Goal: Check status: Check status

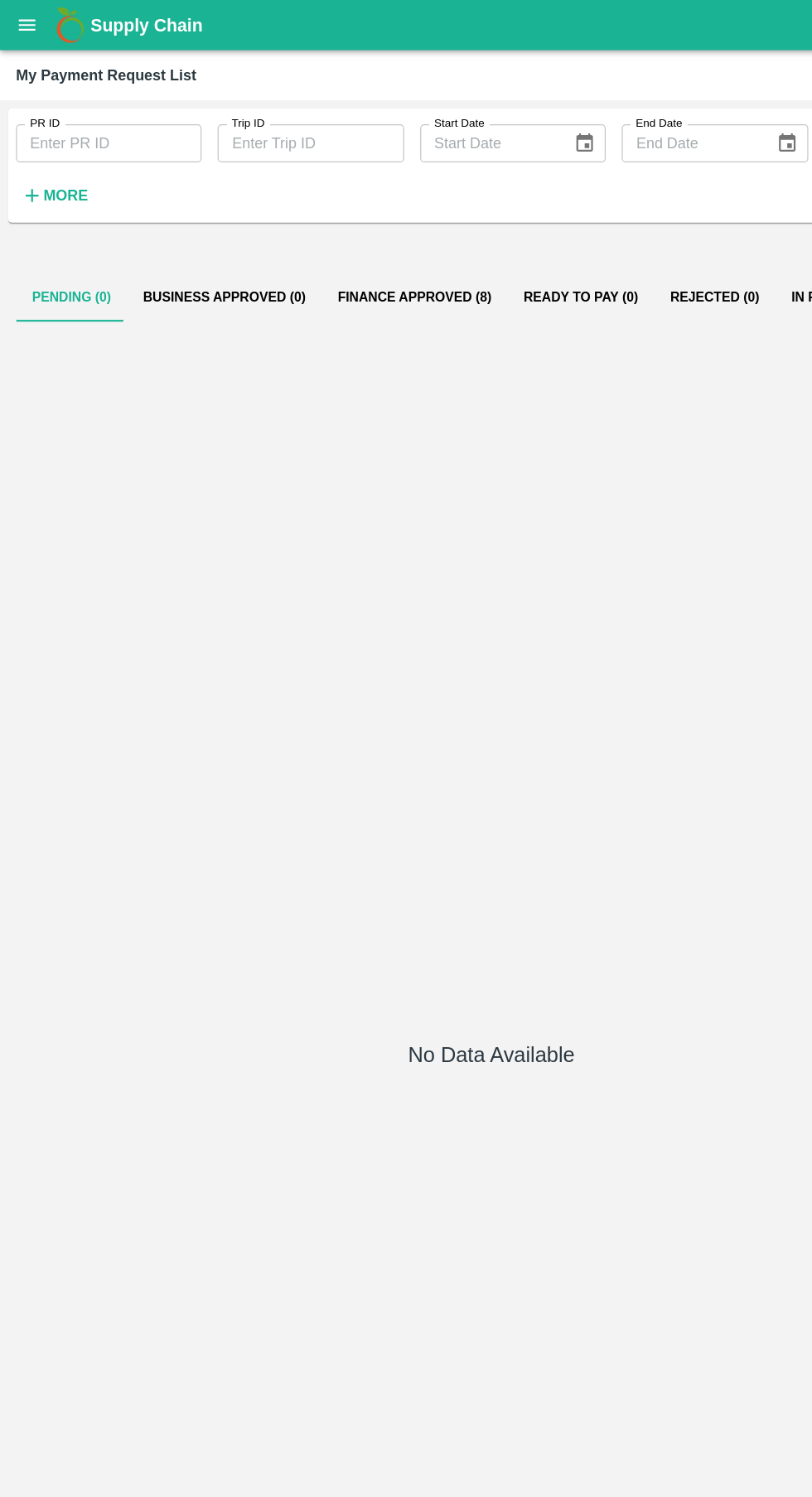
click at [55, 167] on strong "More" at bounding box center [54, 161] width 38 height 14
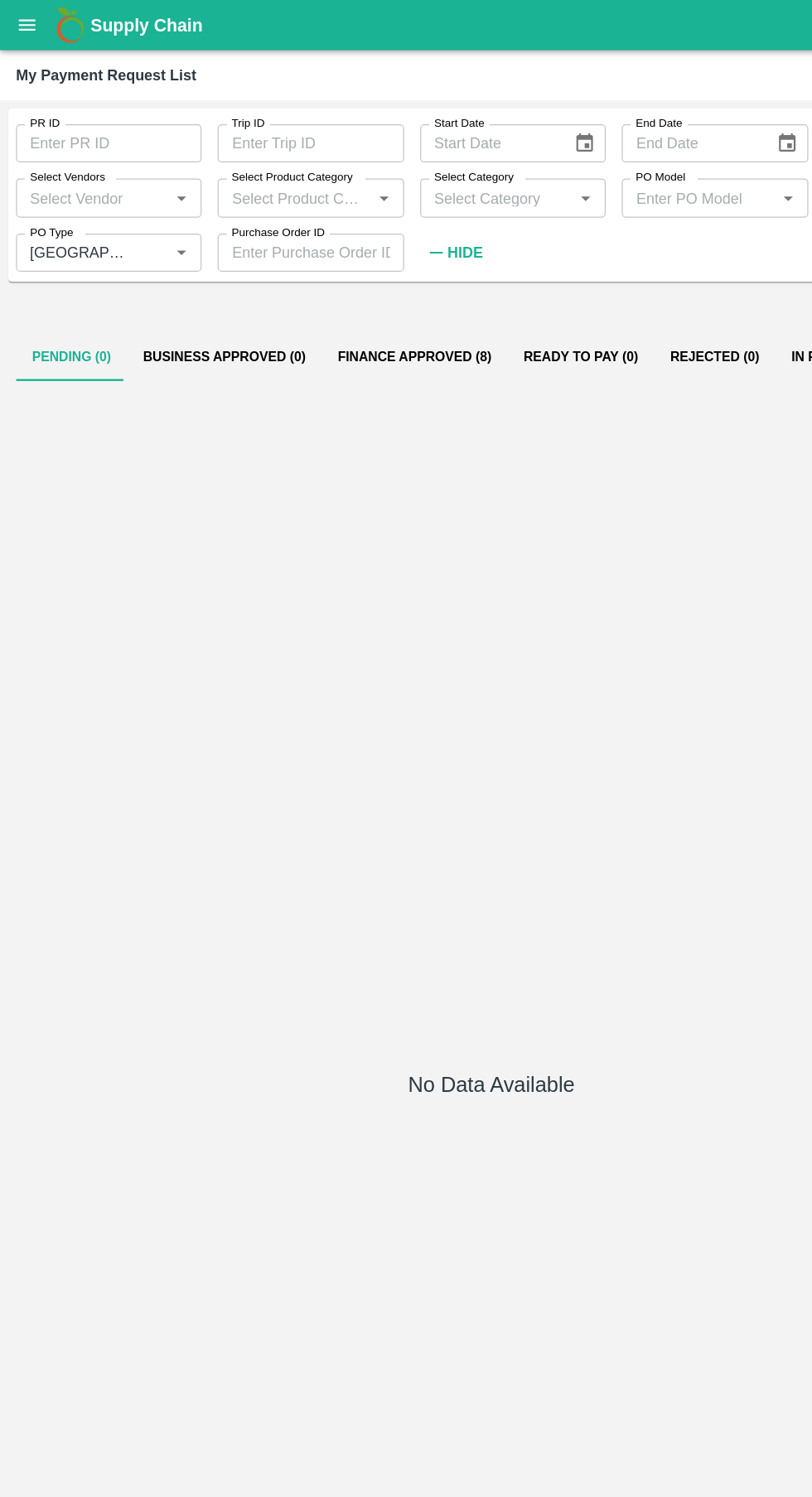
click at [91, 209] on input "PO Type" at bounding box center [66, 209] width 95 height 21
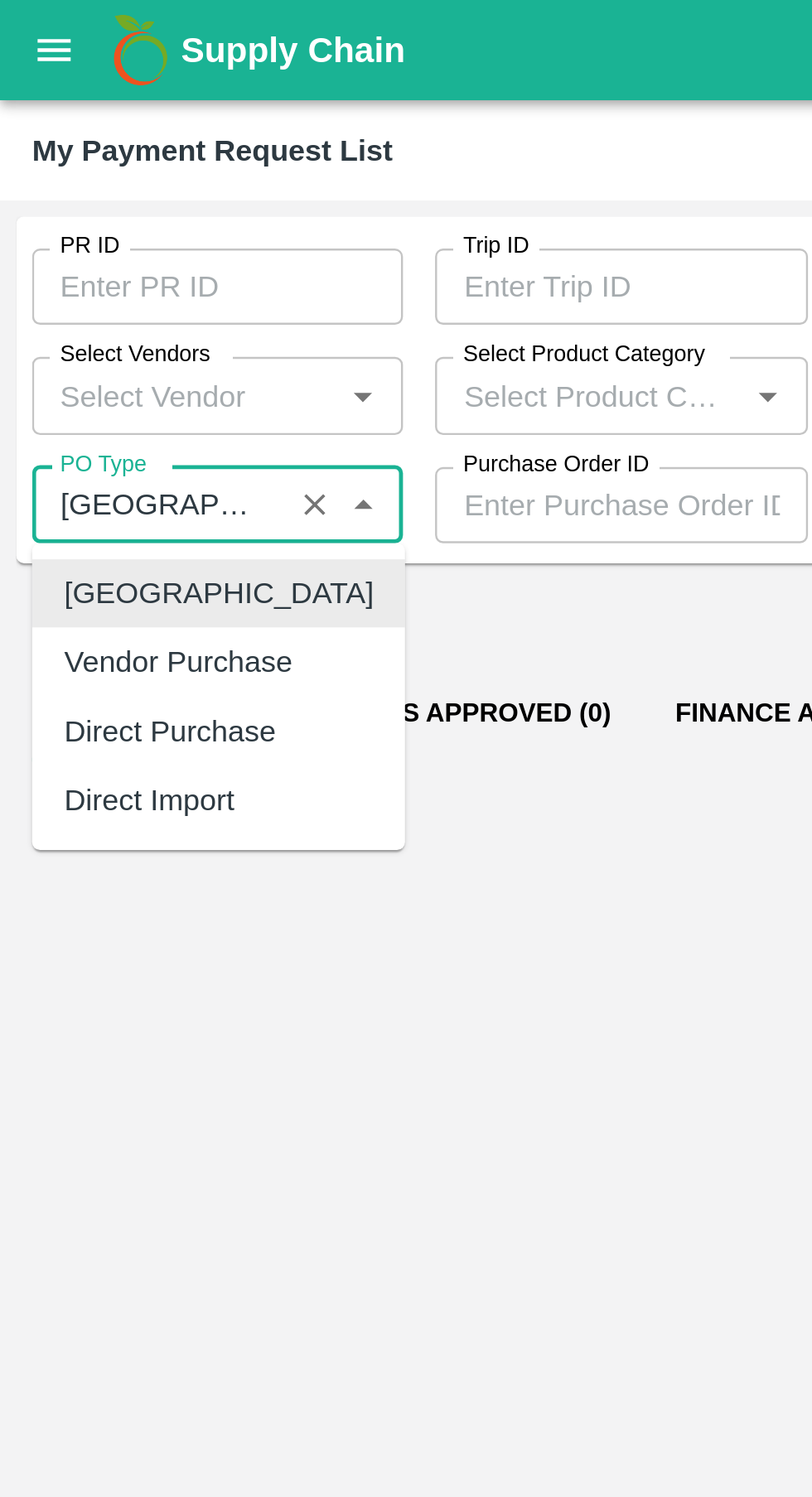
click at [95, 250] on div "[GEOGRAPHIC_DATA]" at bounding box center [90, 245] width 154 height 28
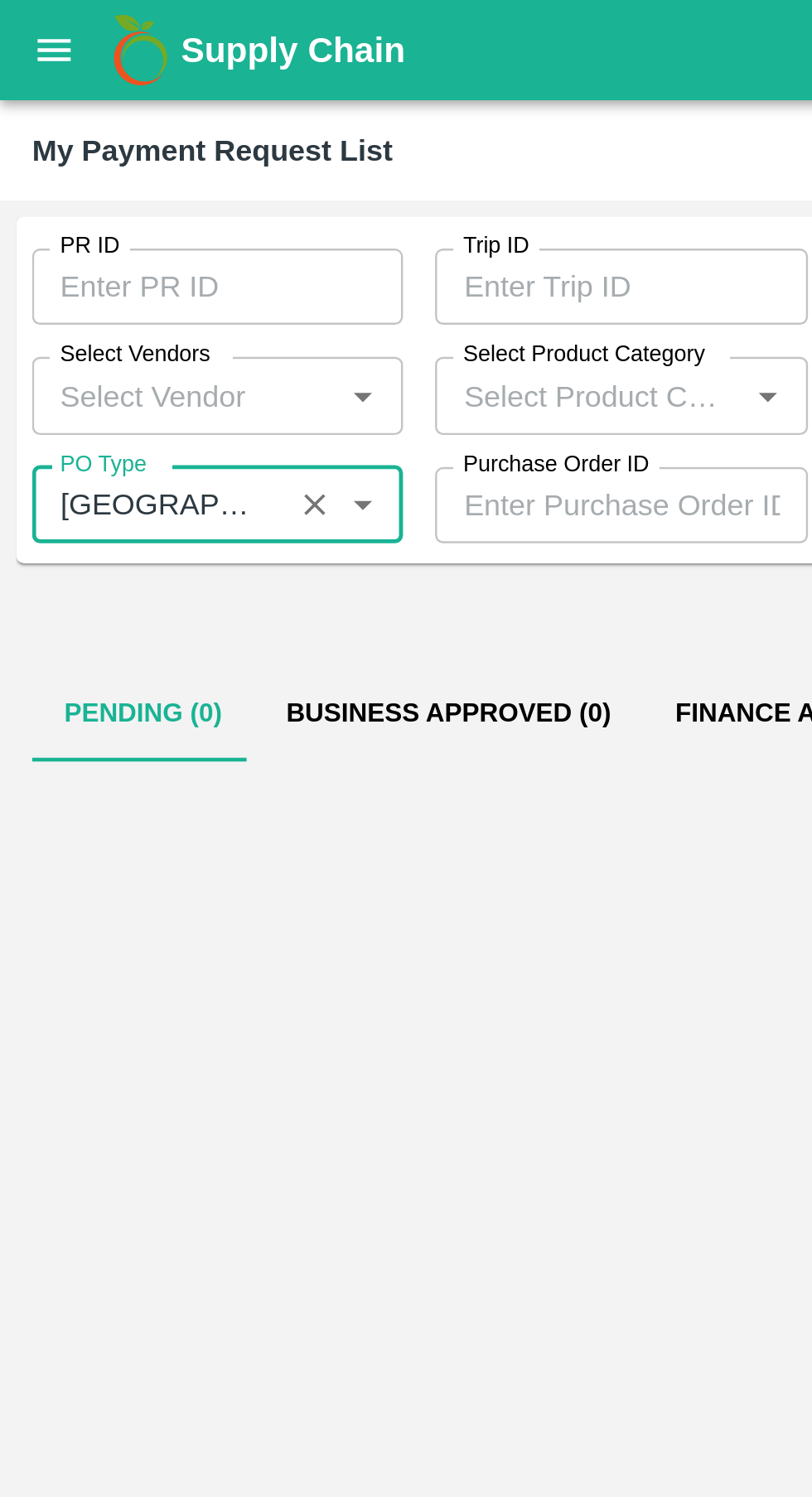
click at [240, 325] on div "No Data Available" at bounding box center [406, 899] width 785 height 1169
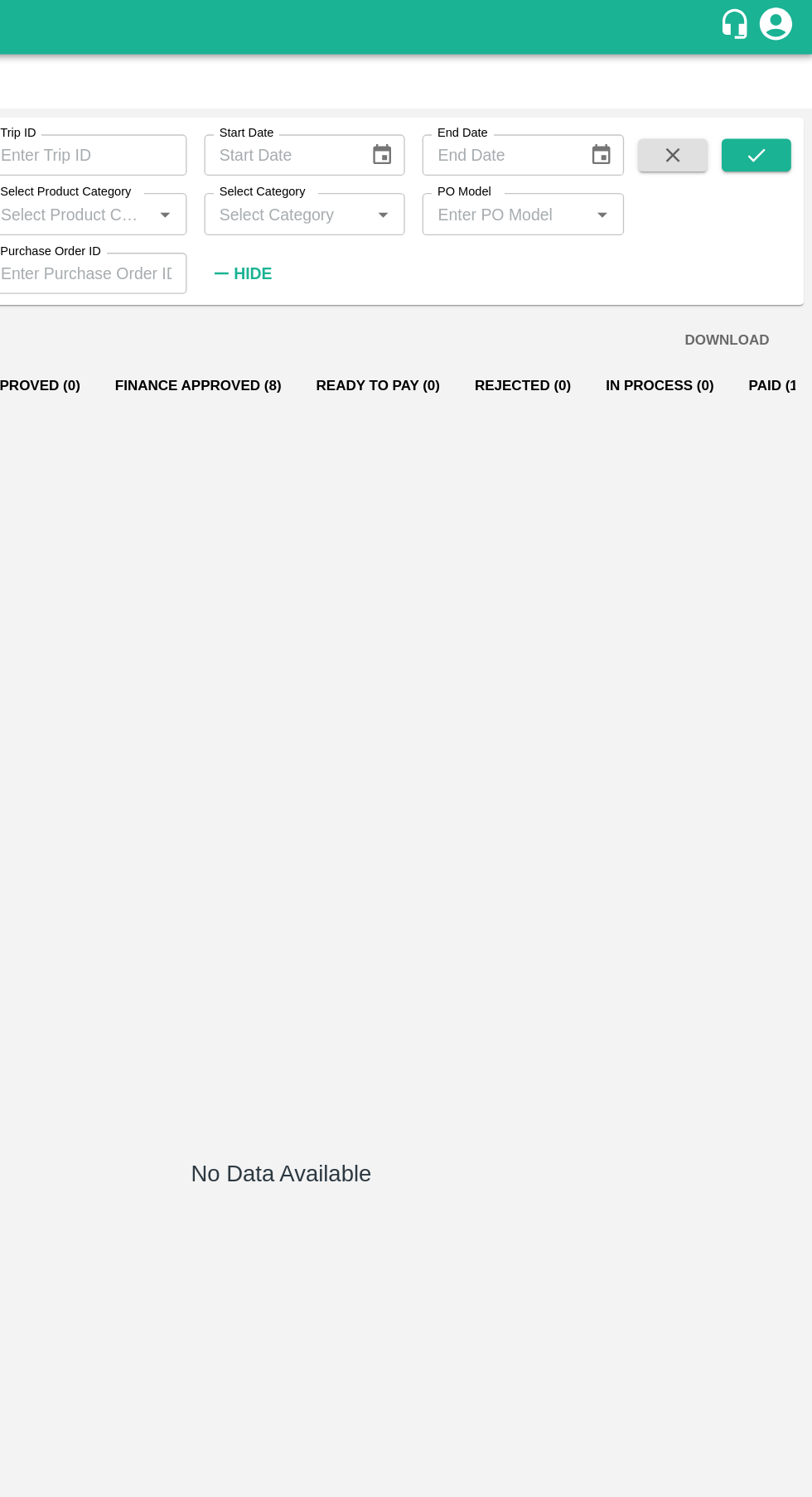
click at [768, 124] on icon "submit" at bounding box center [768, 118] width 18 height 18
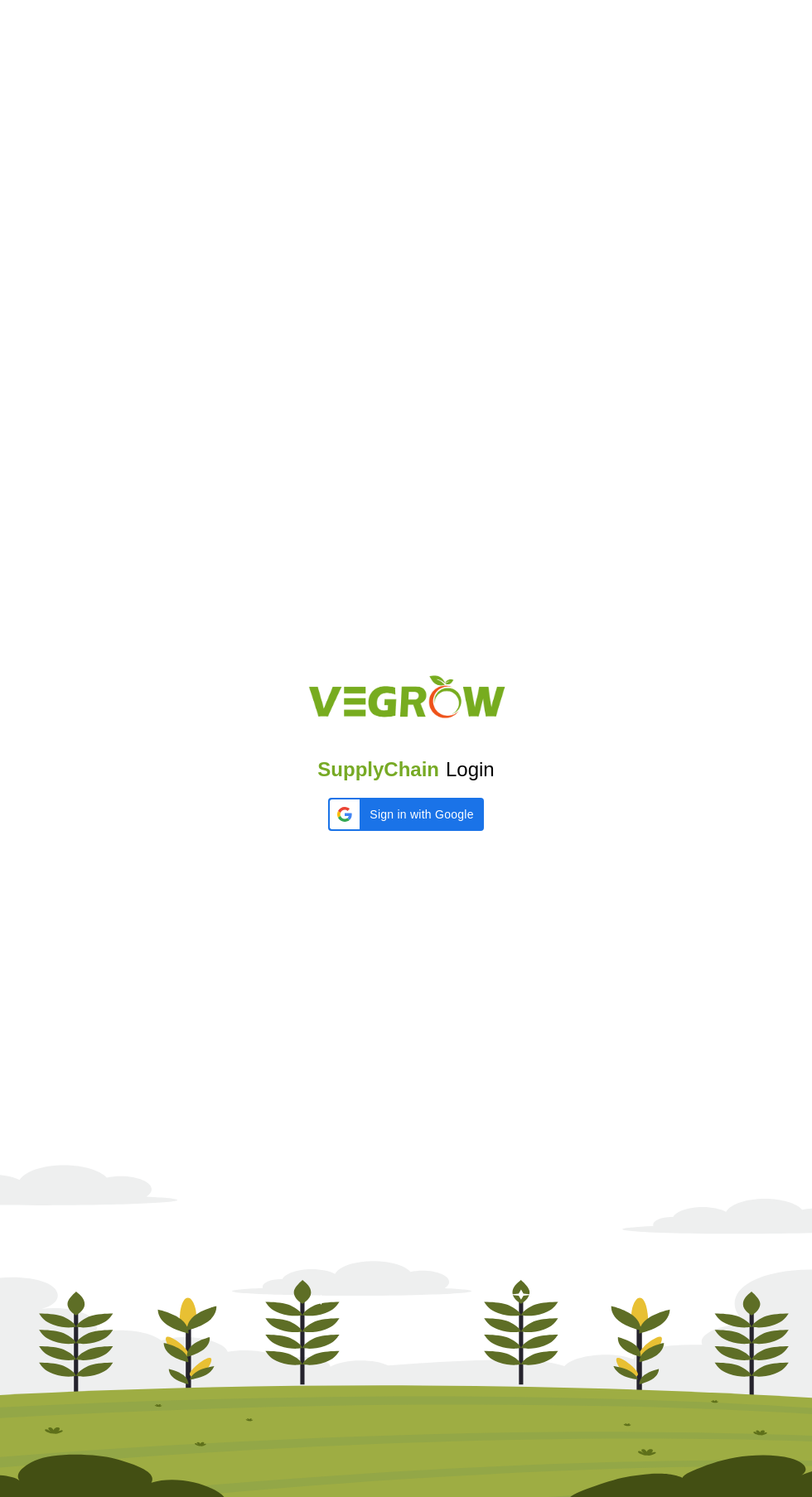
click at [328, 831] on iframe at bounding box center [328, 831] width 0 height 0
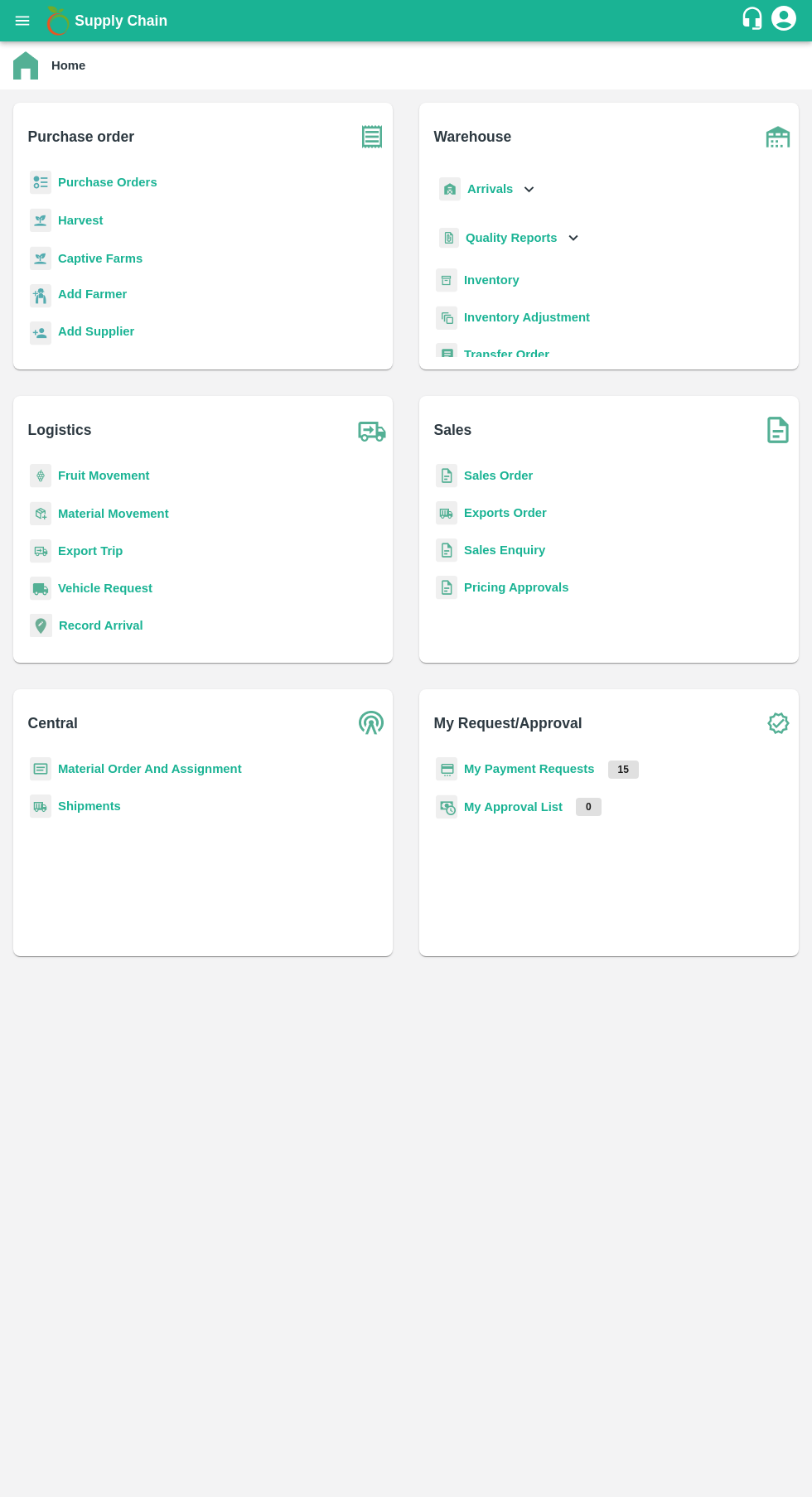
click at [535, 773] on b "My Payment Requests" at bounding box center [529, 769] width 130 height 14
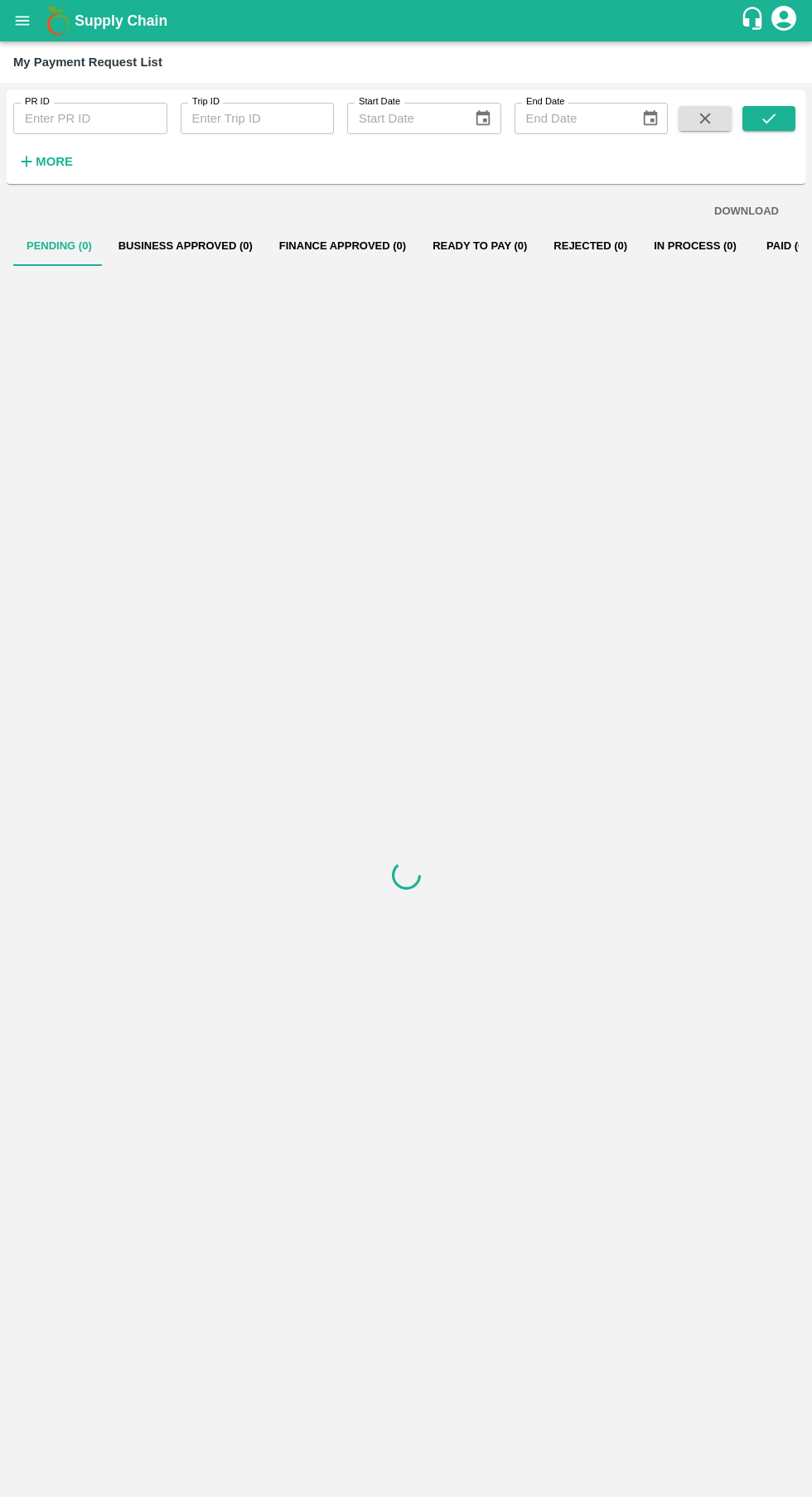
click at [56, 155] on strong "More" at bounding box center [54, 161] width 38 height 14
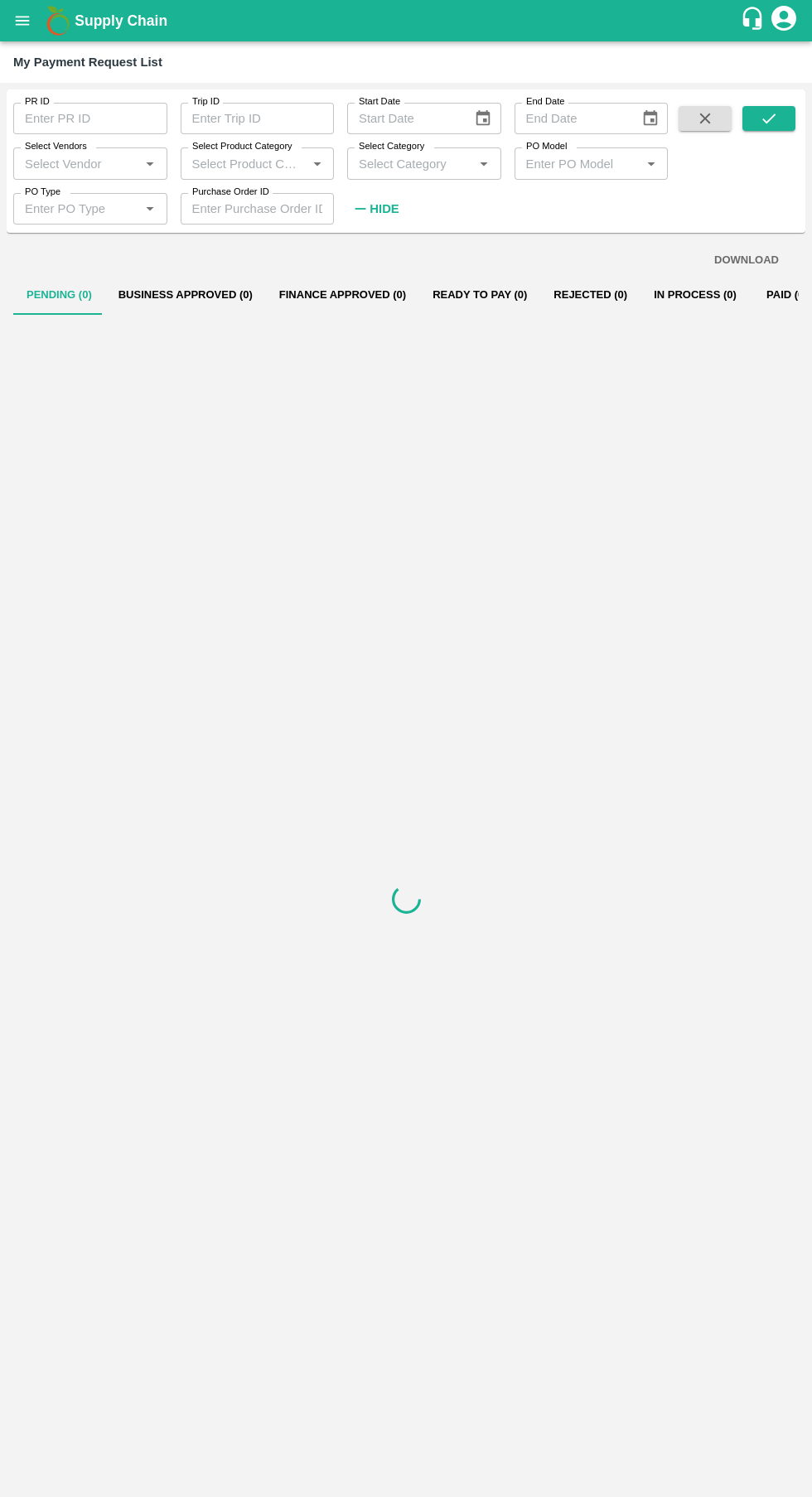
click at [97, 216] on input "PO Type" at bounding box center [76, 209] width 117 height 21
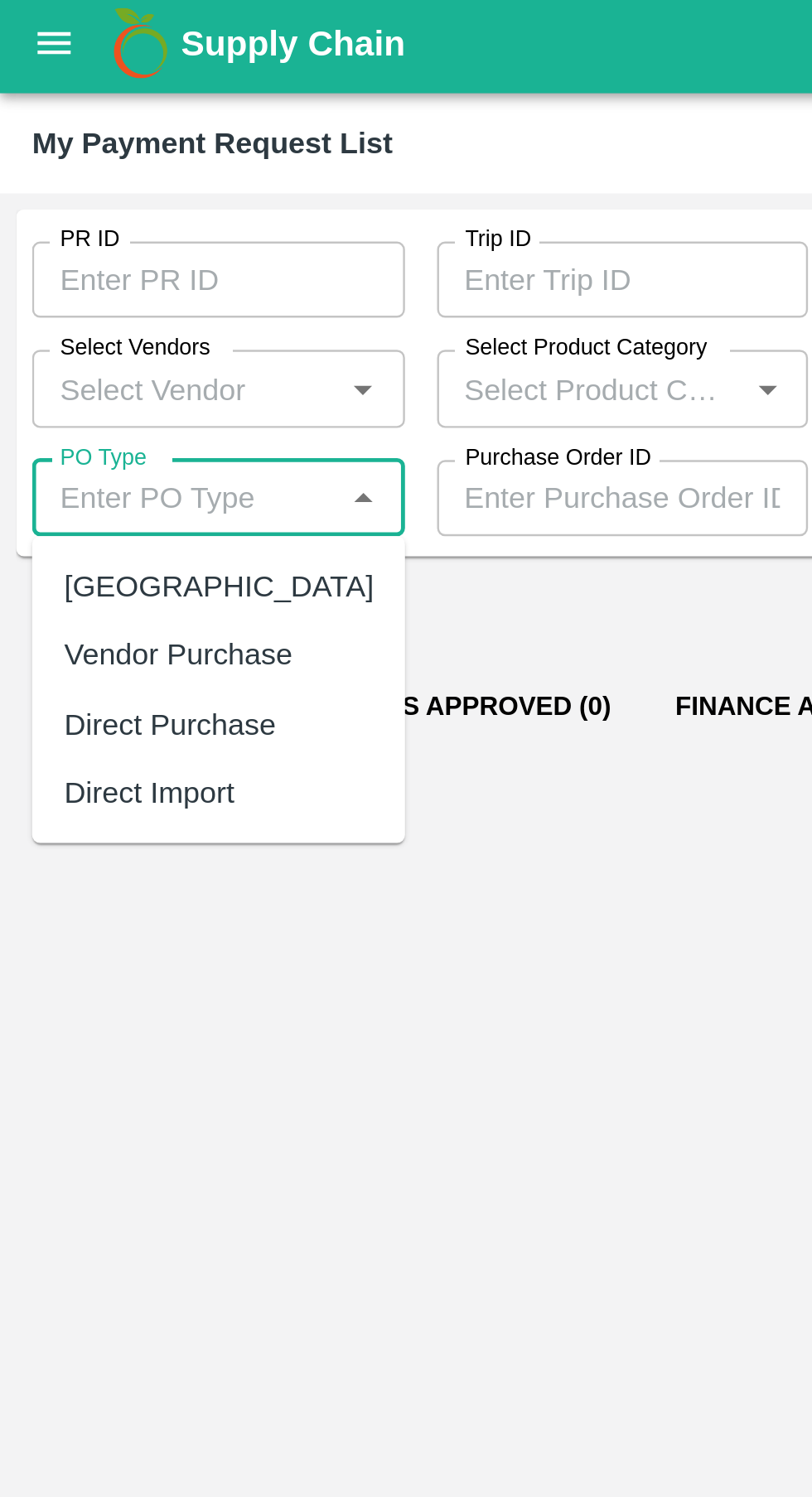
click at [67, 240] on div "[GEOGRAPHIC_DATA]" at bounding box center [90, 245] width 129 height 18
type input "[GEOGRAPHIC_DATA]"
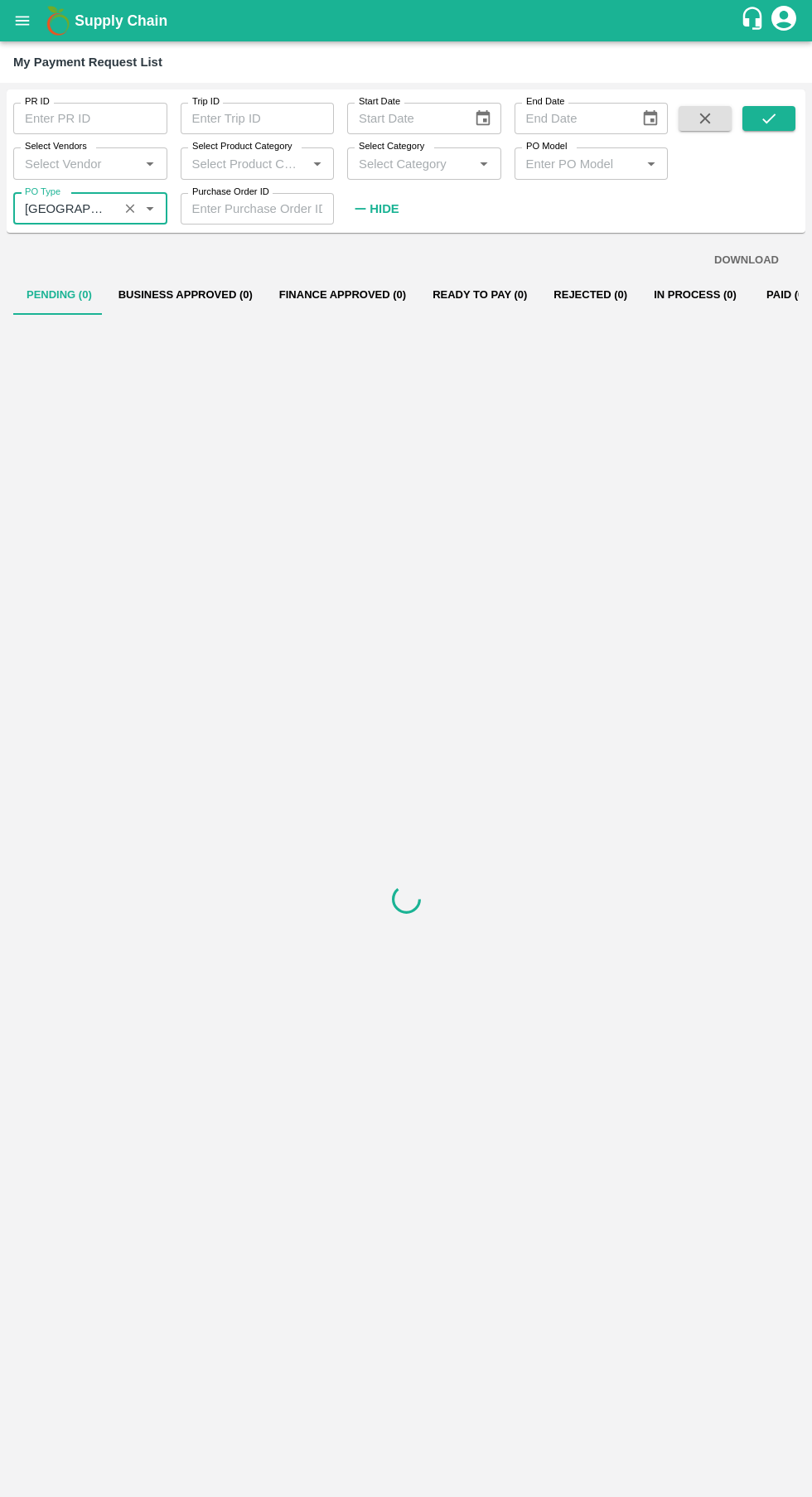
click at [766, 110] on icon "submit" at bounding box center [768, 118] width 18 height 18
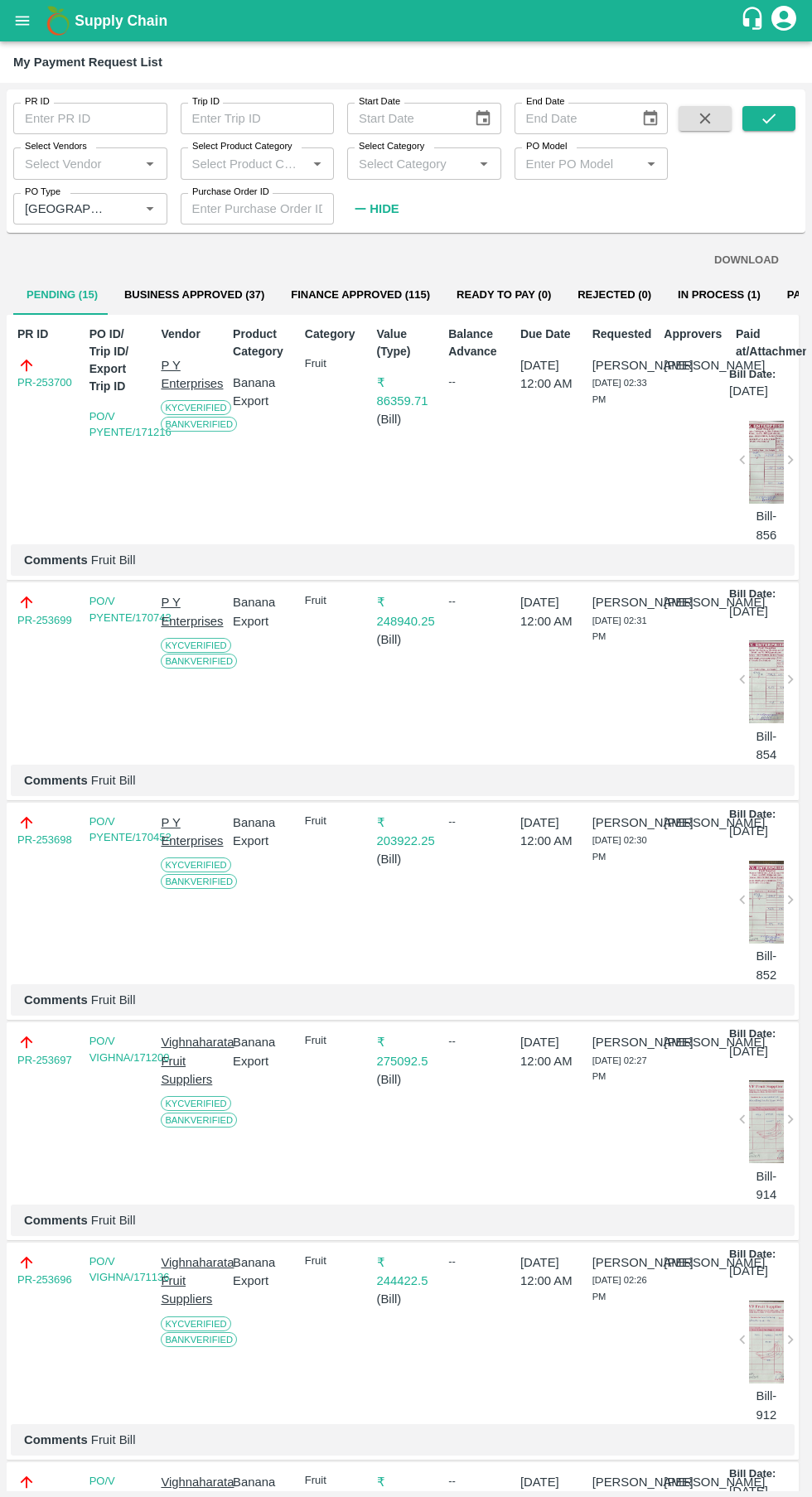
click at [766, 110] on icon "submit" at bounding box center [768, 118] width 18 height 18
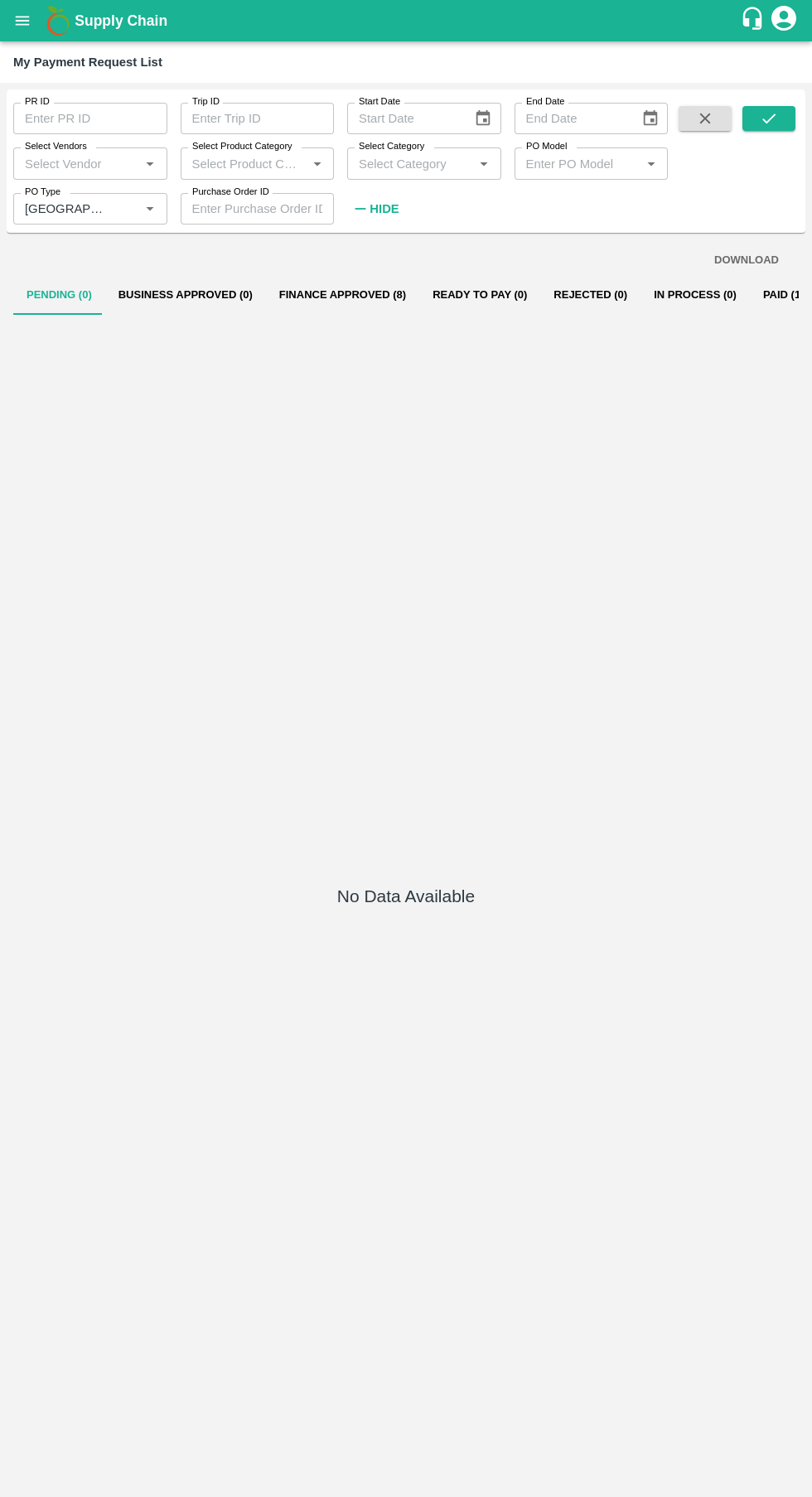
click at [341, 297] on button "Finance Approved (8)" at bounding box center [342, 294] width 153 height 40
